Goal: Task Accomplishment & Management: Complete application form

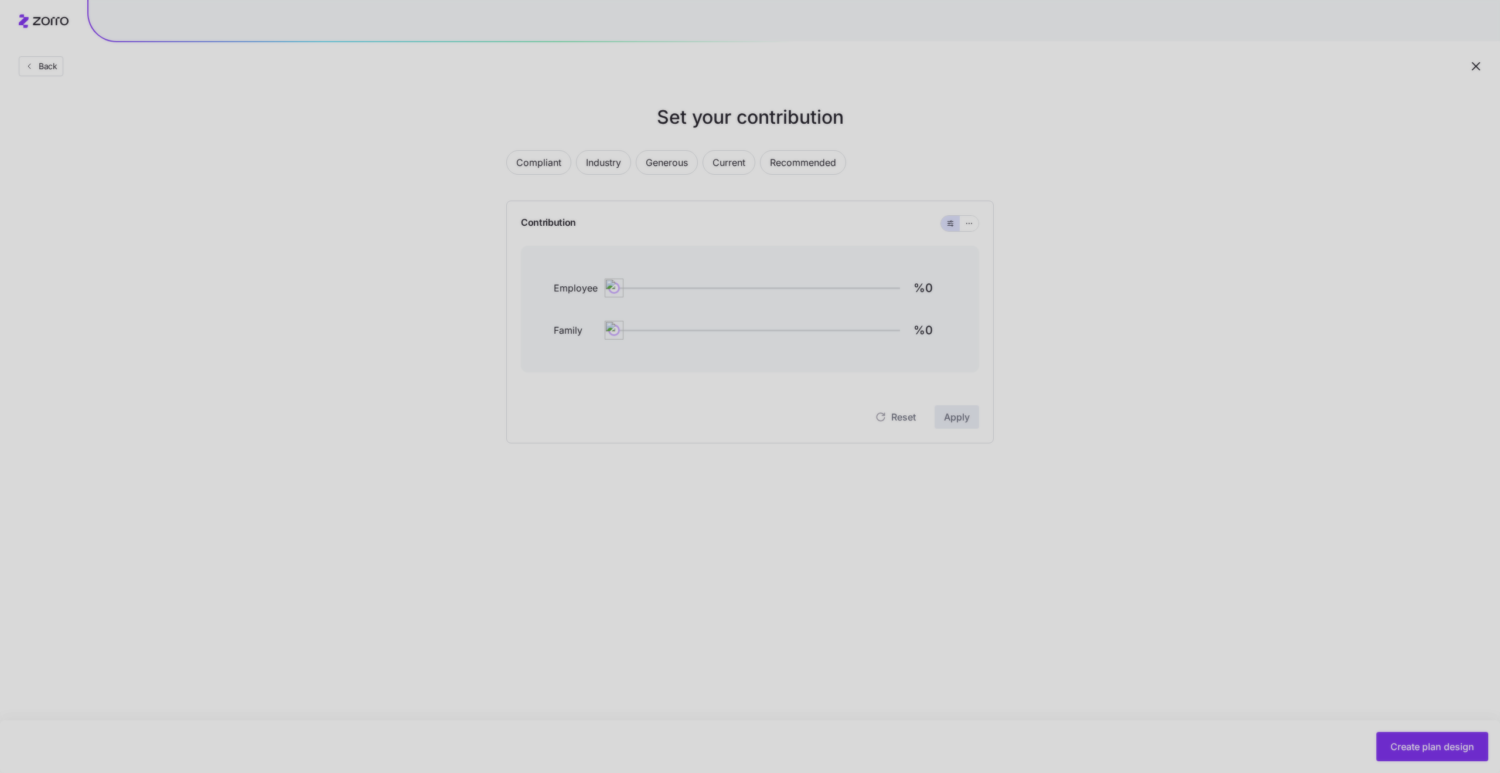
type input "%109"
type input "%88"
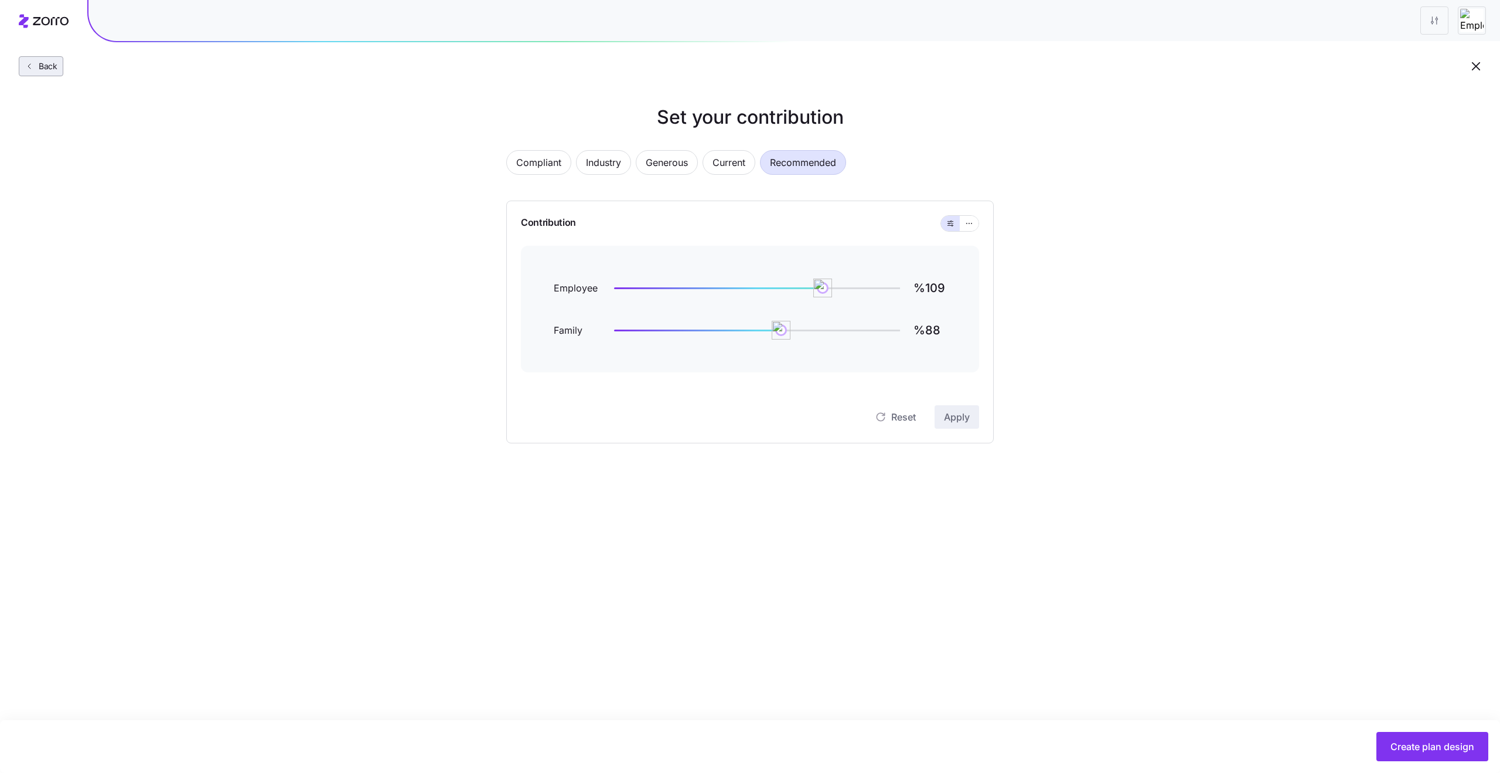
click at [45, 67] on span "Back" at bounding box center [45, 66] width 23 height 12
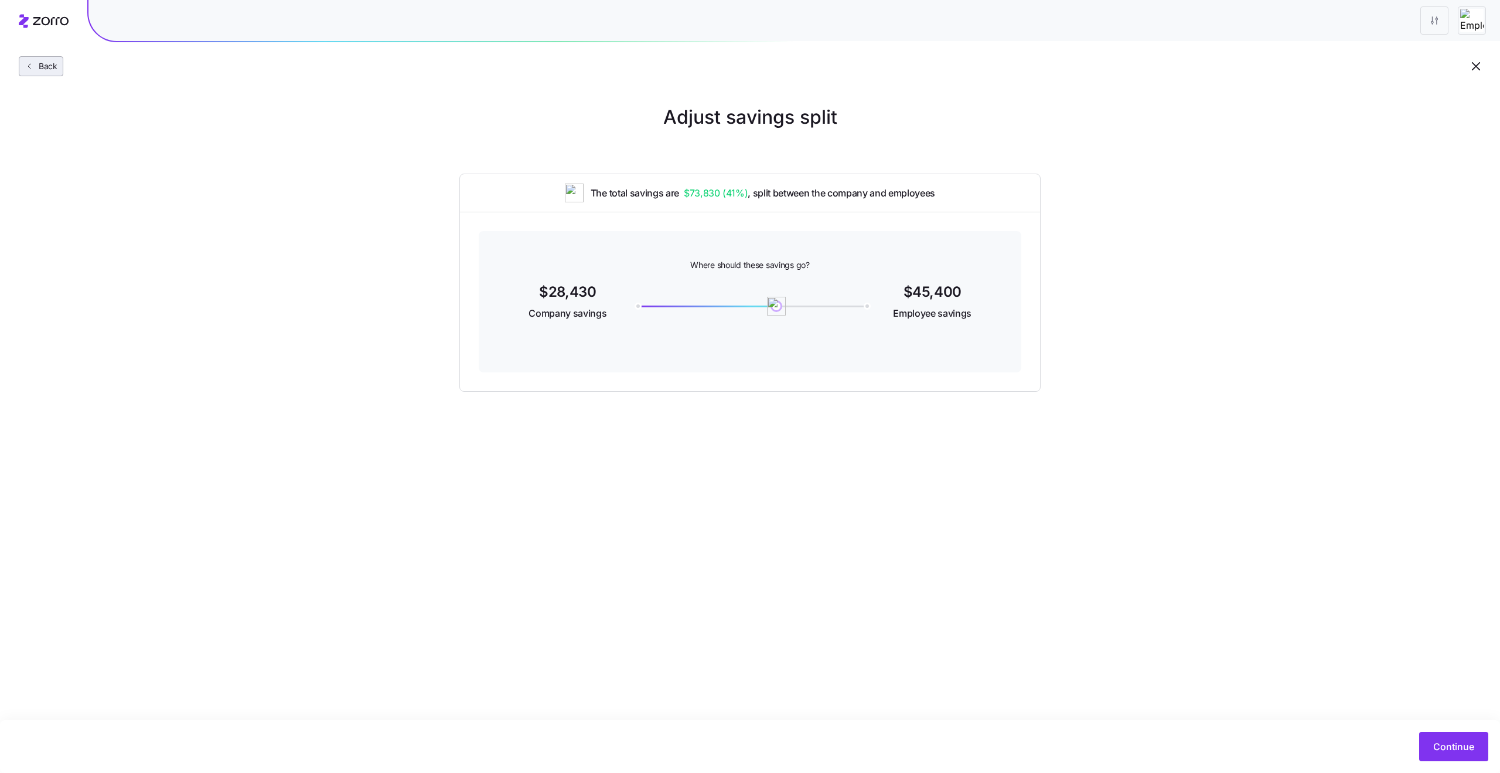
click at [54, 67] on span "Back" at bounding box center [45, 66] width 23 height 12
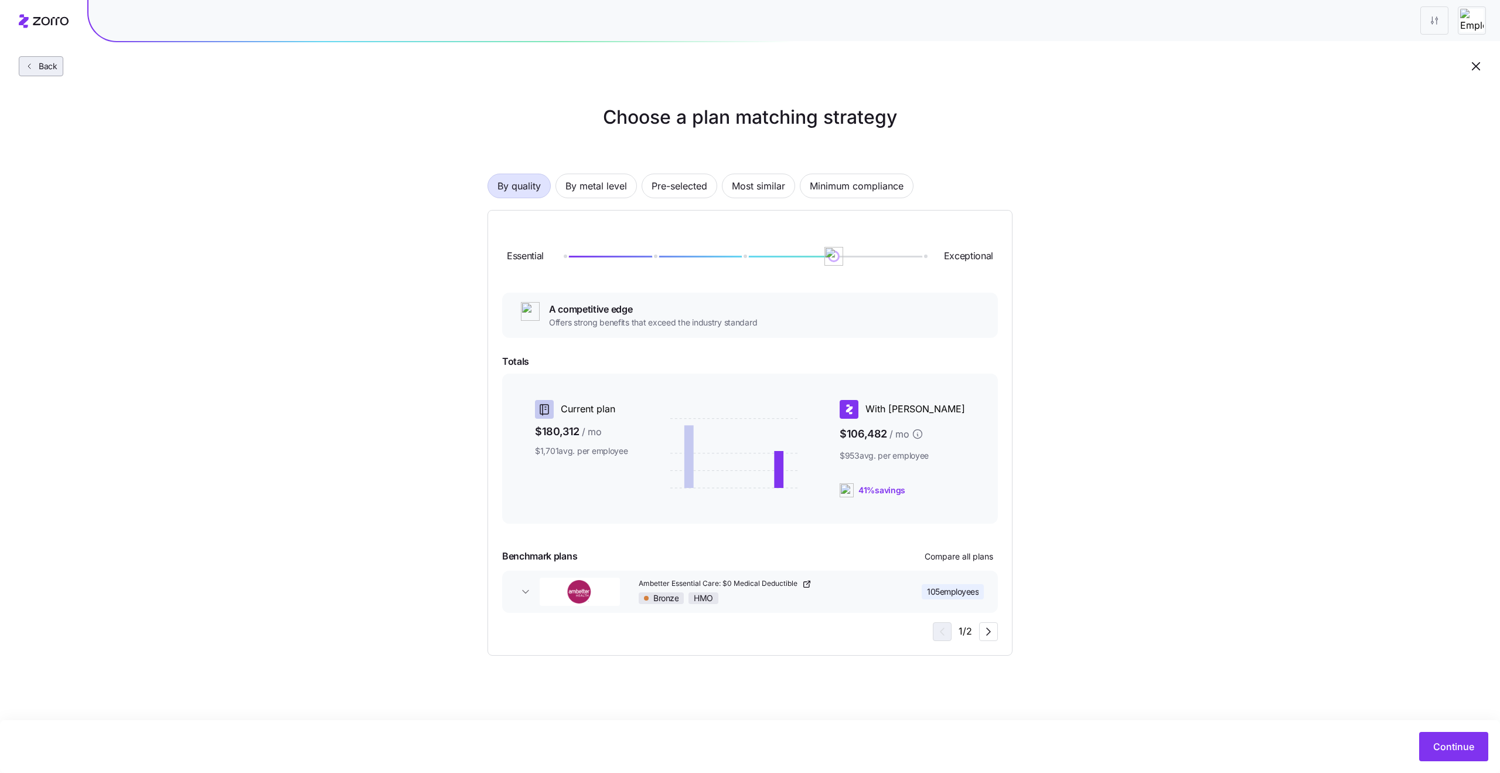
click at [53, 69] on span "Back" at bounding box center [45, 66] width 23 height 12
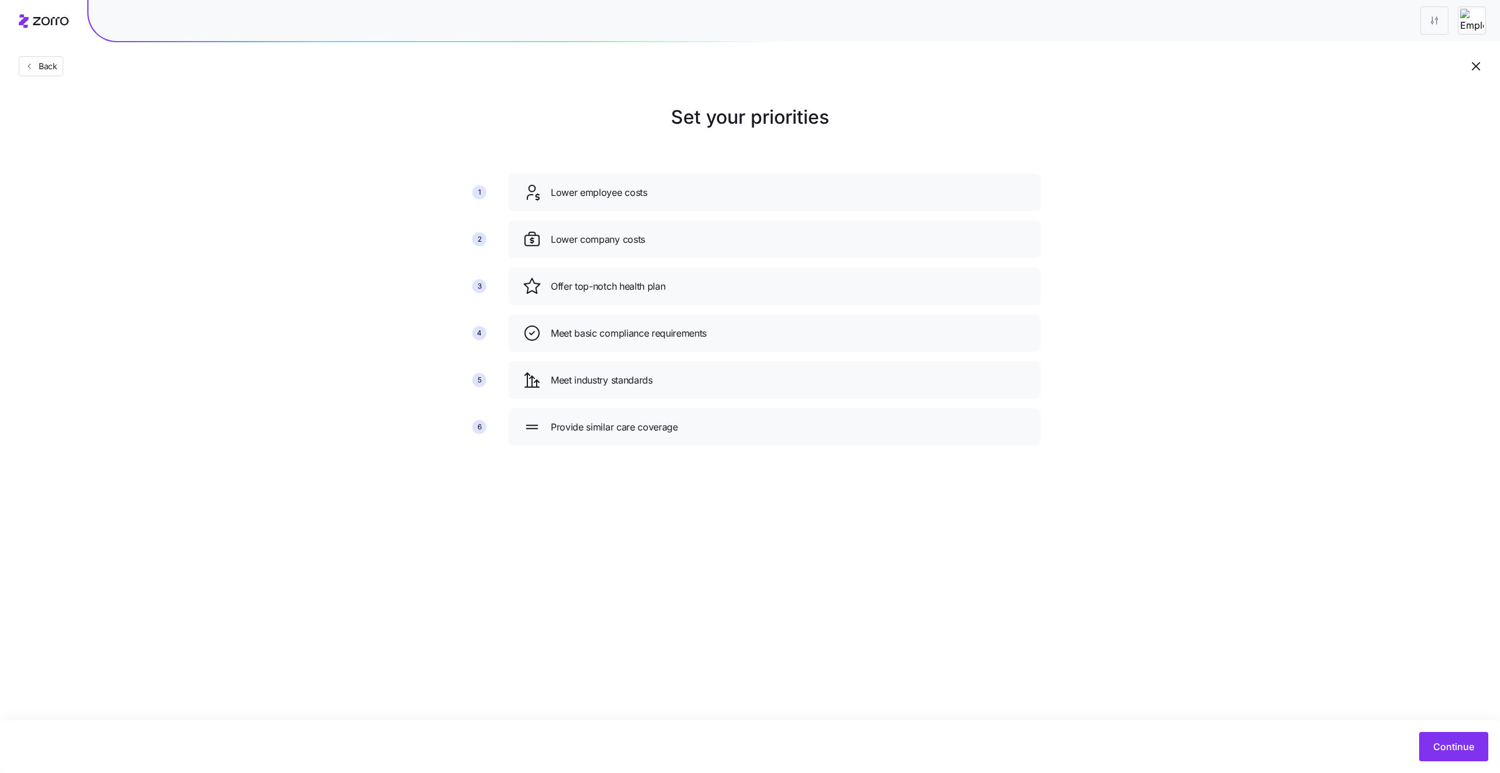
click at [1475, 64] on icon "button" at bounding box center [1476, 66] width 14 height 14
